Goal: Check status: Check status

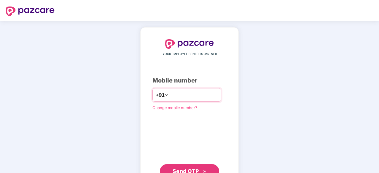
type input "**********"
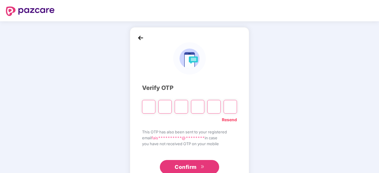
paste input "*"
type input "*"
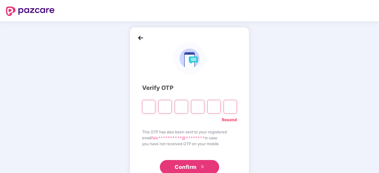
type input "*"
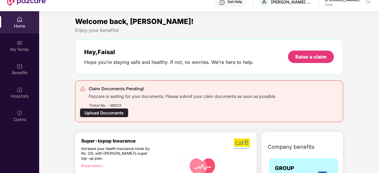
scroll to position [33, 0]
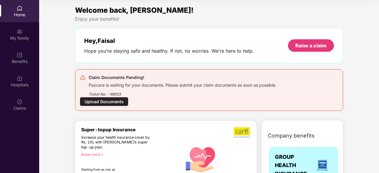
click at [278, 99] on div "Claim Documents Pending! Pazcare is waiting for your documents. Please submit y…" at bounding box center [209, 90] width 258 height 32
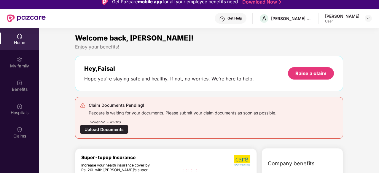
scroll to position [0, 0]
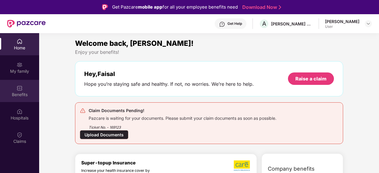
click at [21, 94] on div "Benefits" at bounding box center [19, 95] width 39 height 6
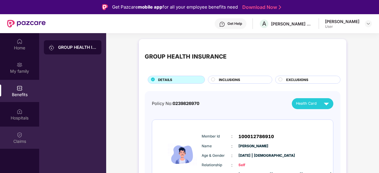
click at [28, 129] on div "Claims" at bounding box center [19, 138] width 39 height 22
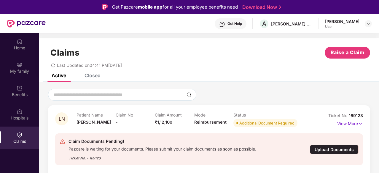
click at [267, 123] on div "Additional Document Required" at bounding box center [266, 123] width 55 height 6
click at [344, 121] on p "View More" at bounding box center [350, 123] width 26 height 8
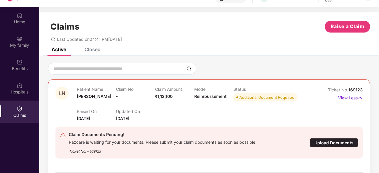
scroll to position [33, 0]
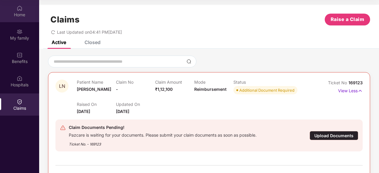
click at [18, 16] on div "Home" at bounding box center [19, 15] width 39 height 6
